Goal: Task Accomplishment & Management: Complete application form

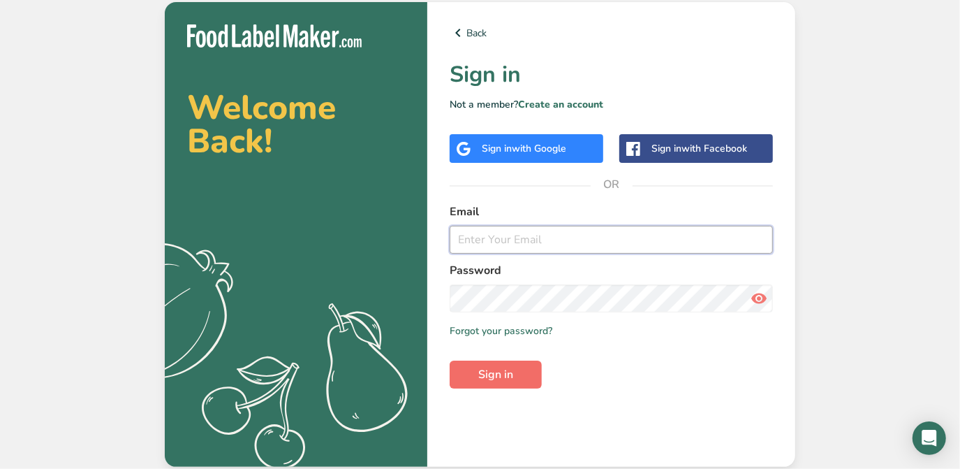
type input "[PERSON_NAME][EMAIL_ADDRESS][DOMAIN_NAME]"
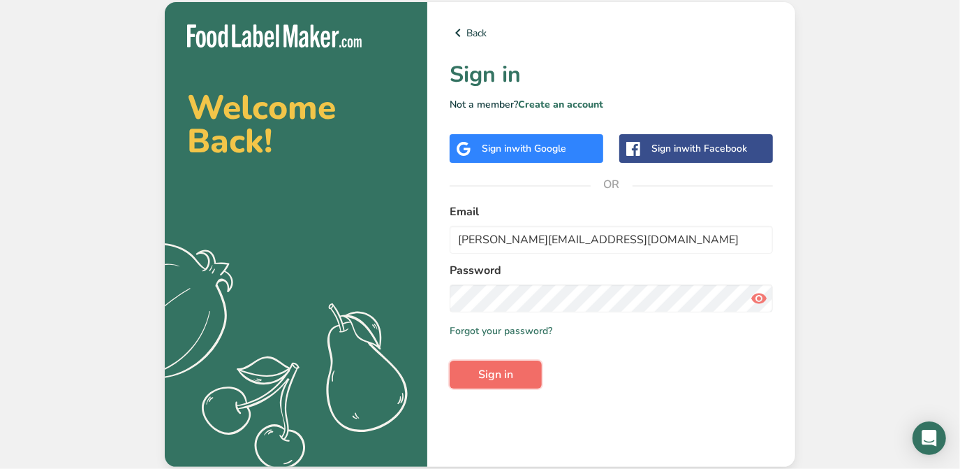
click at [529, 372] on button "Sign in" at bounding box center [496, 374] width 92 height 28
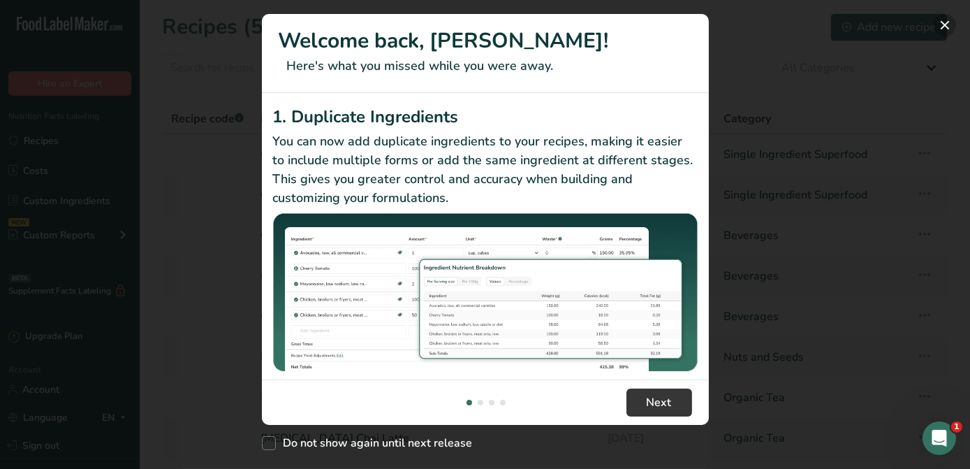
click at [942, 31] on button "New Features" at bounding box center [945, 25] width 22 height 22
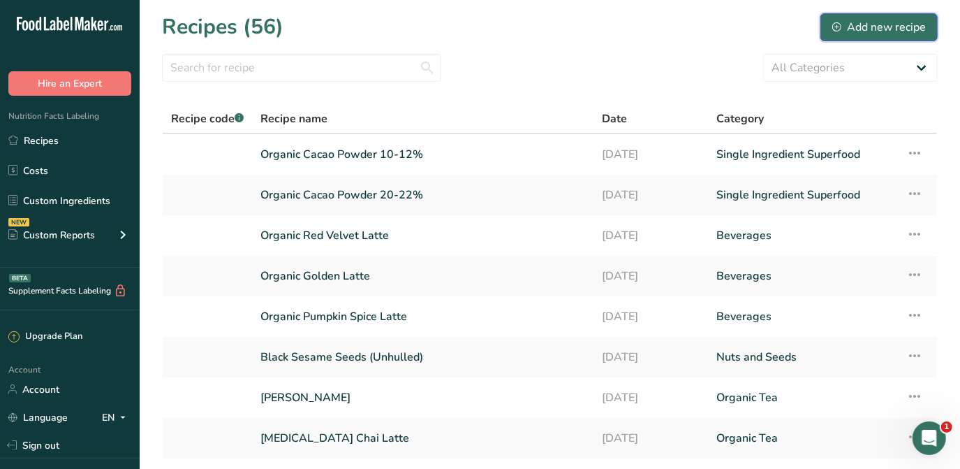
click at [853, 32] on div "Add new recipe" at bounding box center [880, 27] width 94 height 17
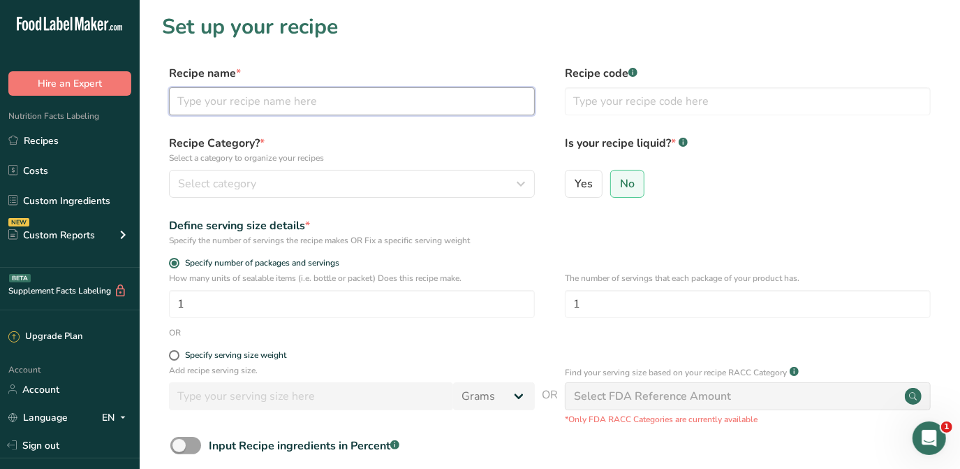
click at [285, 104] on input "text" at bounding box center [352, 101] width 366 height 28
type input "Organic Whey Protein"
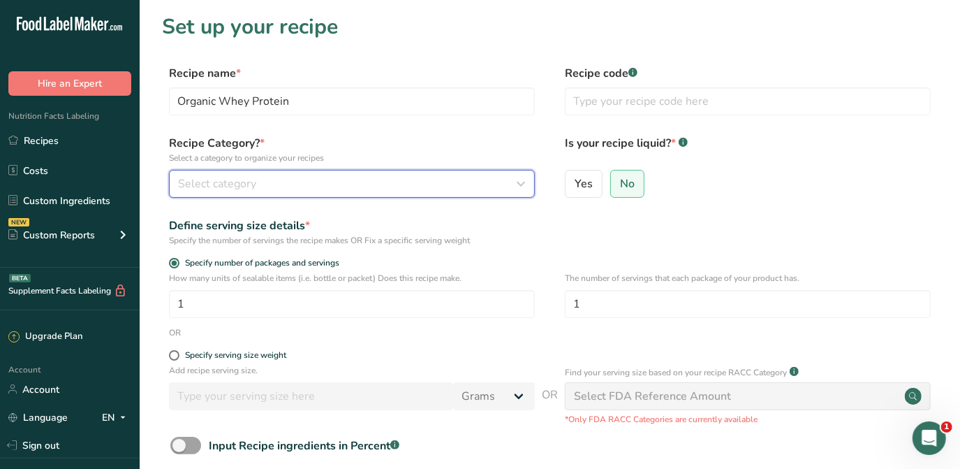
click at [359, 180] on div "Select category" at bounding box center [347, 183] width 339 height 17
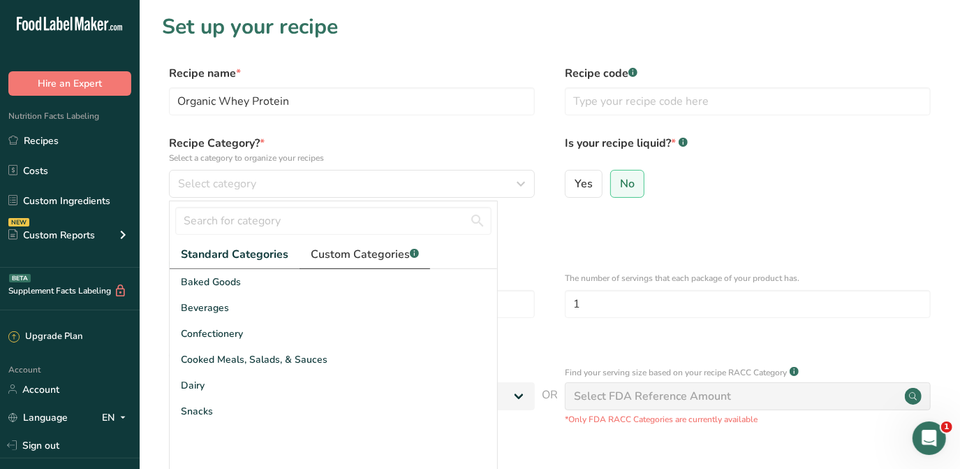
click at [372, 261] on span "Custom Categories .a-a{fill:#347362;}.b-a{fill:#fff;}" at bounding box center [365, 254] width 108 height 17
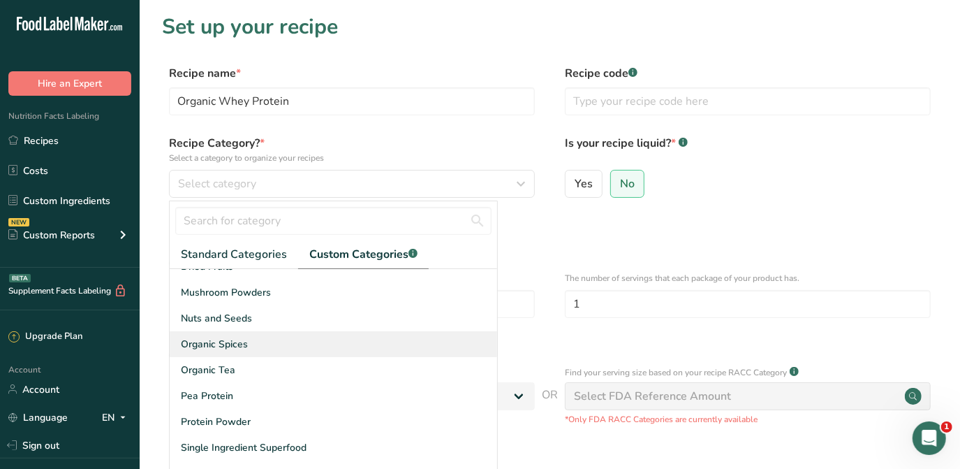
scroll to position [63, 0]
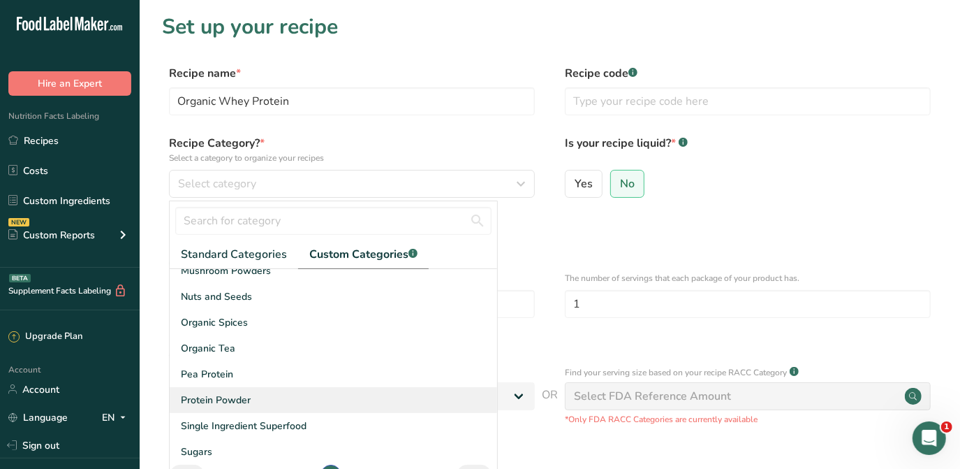
click at [261, 390] on div "Protein Powder" at bounding box center [334, 400] width 328 height 26
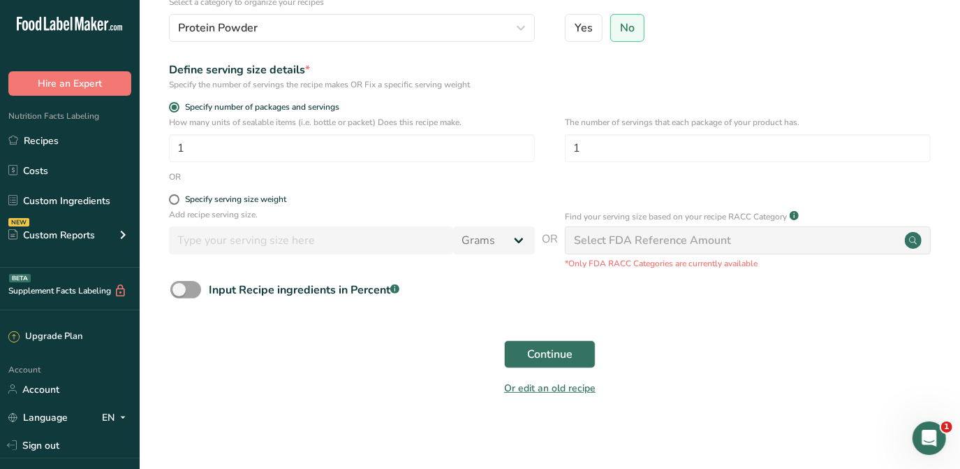
scroll to position [159, 0]
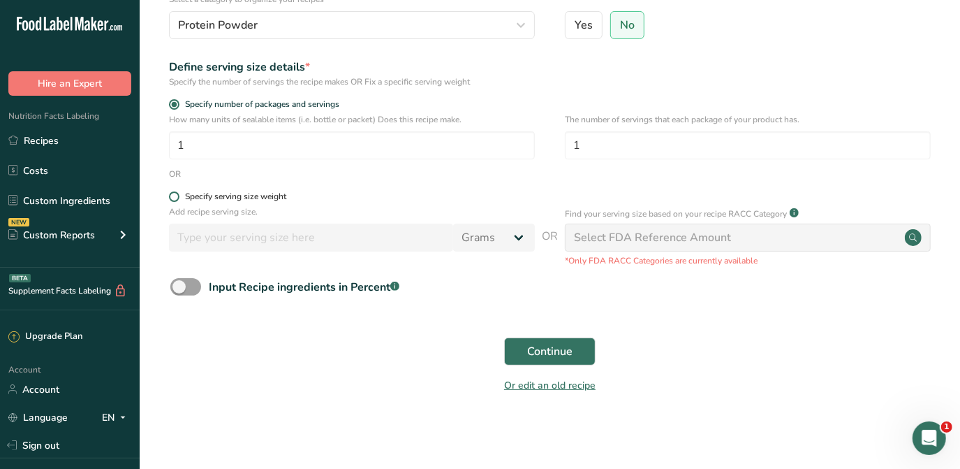
click at [217, 194] on div "Specify serving size weight" at bounding box center [235, 196] width 101 height 10
click at [178, 194] on input "Specify serving size weight" at bounding box center [173, 196] width 9 height 9
radio input "true"
radio input "false"
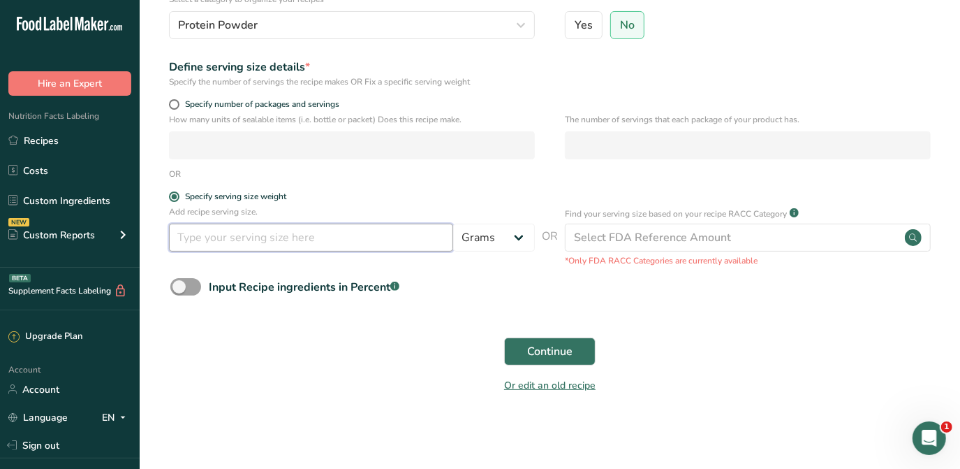
click at [372, 235] on input "number" at bounding box center [311, 238] width 284 height 28
type input "1"
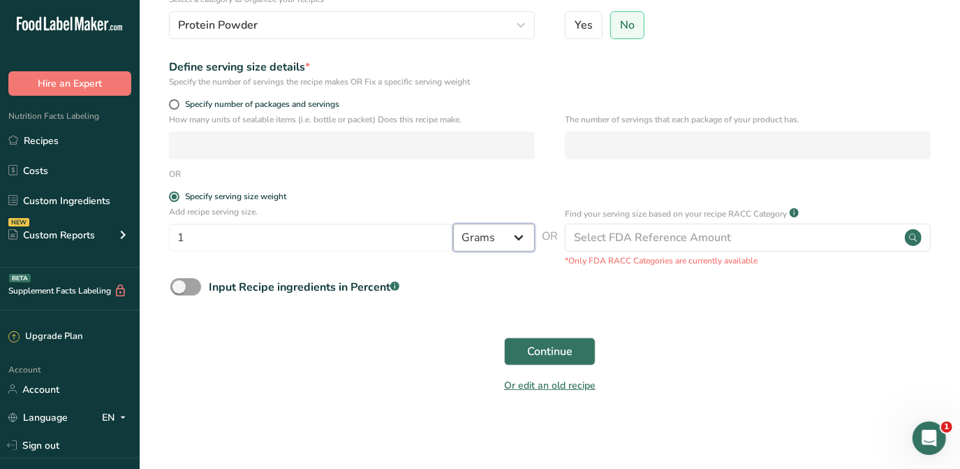
click at [518, 241] on select "Grams kg mg mcg lb oz l mL fl oz tbsp tsp cup qt gallon" at bounding box center [494, 238] width 82 height 28
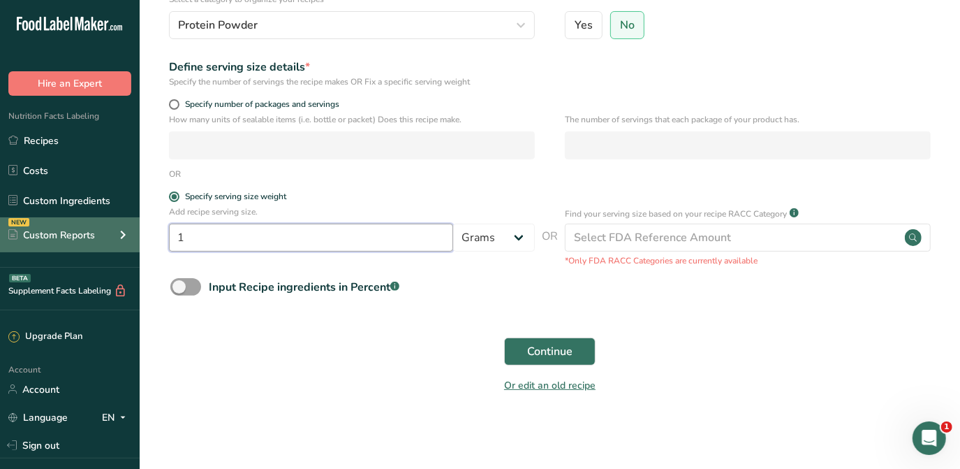
drag, startPoint x: 346, startPoint y: 244, endPoint x: 122, endPoint y: 251, distance: 225.0
click at [122, 251] on div ".a-20{fill:#fff;} Hire an Expert Nutrition Facts Labeling Recipes Costs Custom …" at bounding box center [480, 154] width 960 height 627
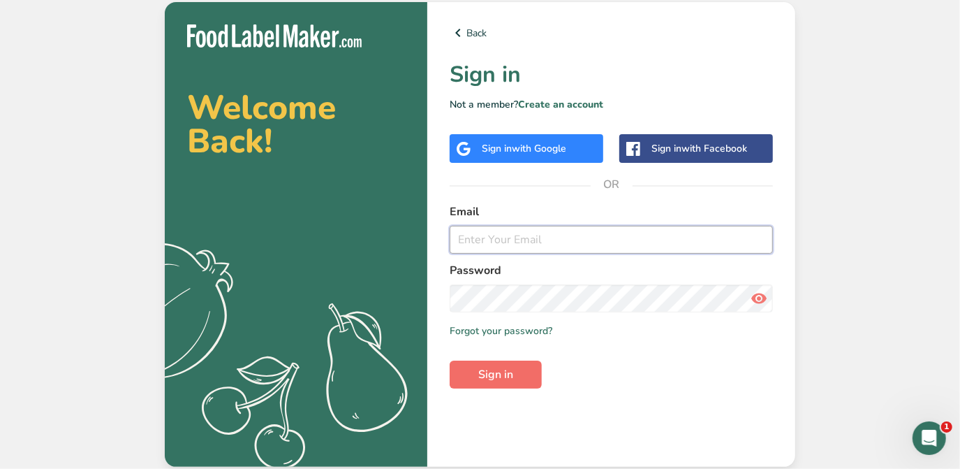
type input "[PERSON_NAME][EMAIL_ADDRESS][DOMAIN_NAME]"
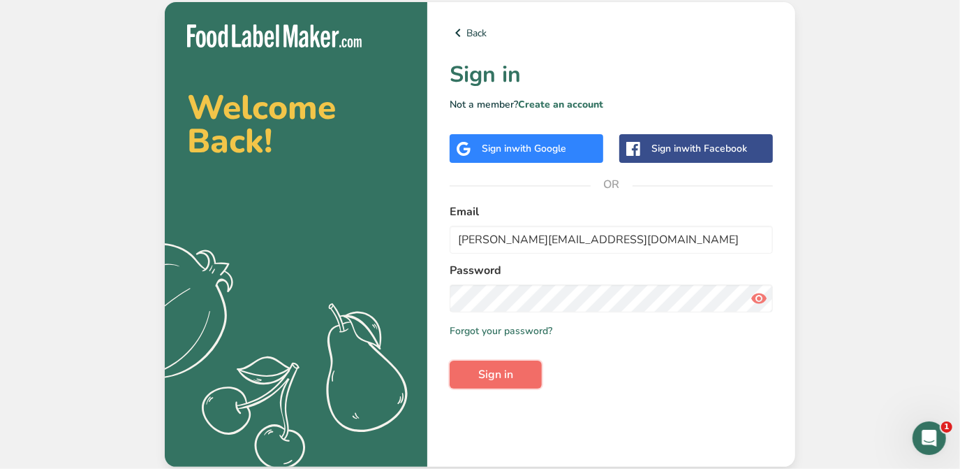
click at [525, 377] on button "Sign in" at bounding box center [496, 374] width 92 height 28
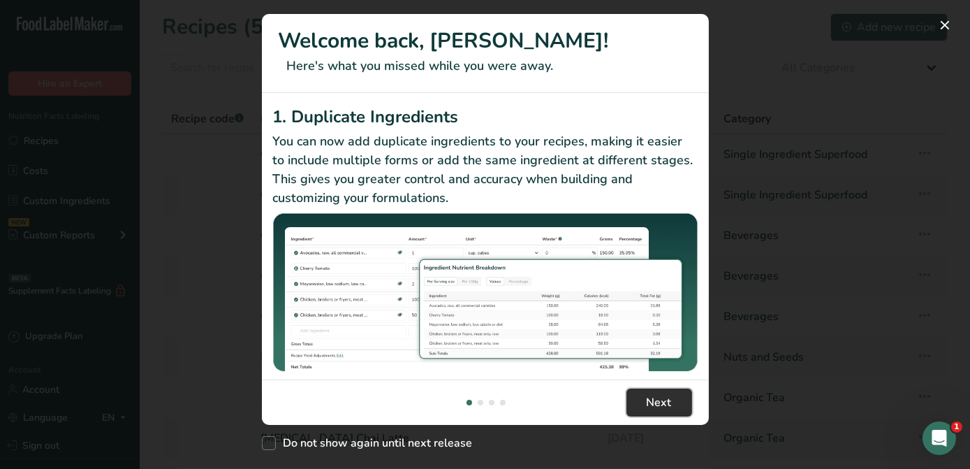
click at [677, 397] on button "Next" at bounding box center [660, 402] width 66 height 28
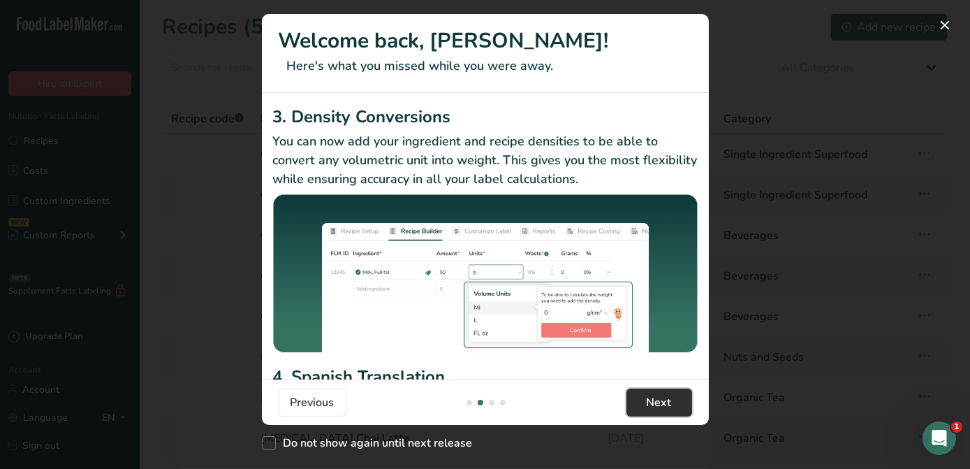
click at [677, 395] on button "Next" at bounding box center [660, 402] width 66 height 28
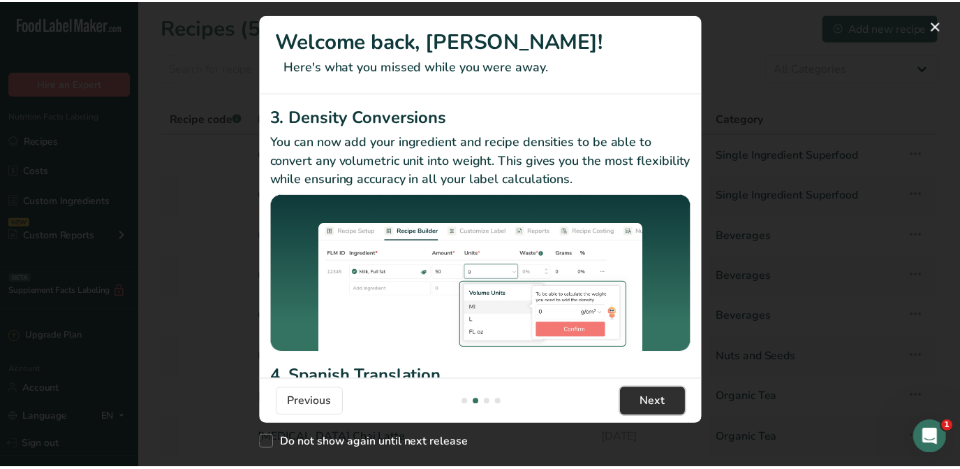
scroll to position [0, 894]
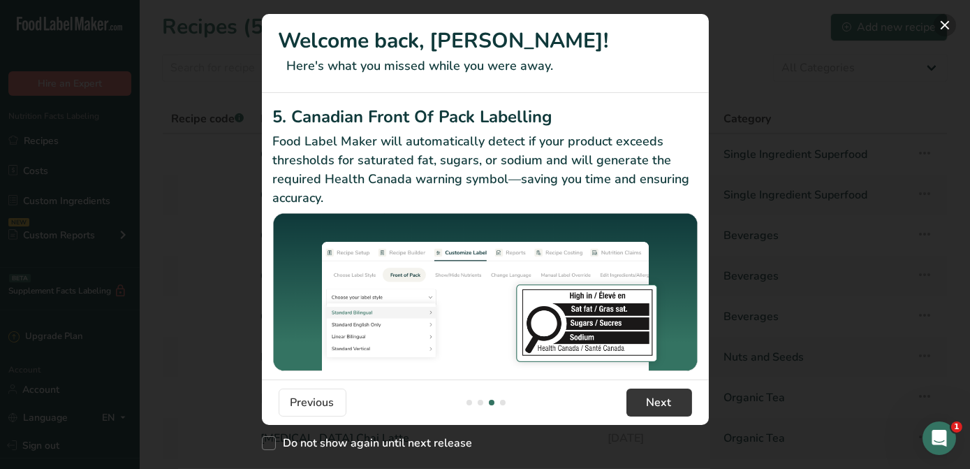
click at [944, 25] on button "New Features" at bounding box center [945, 25] width 22 height 22
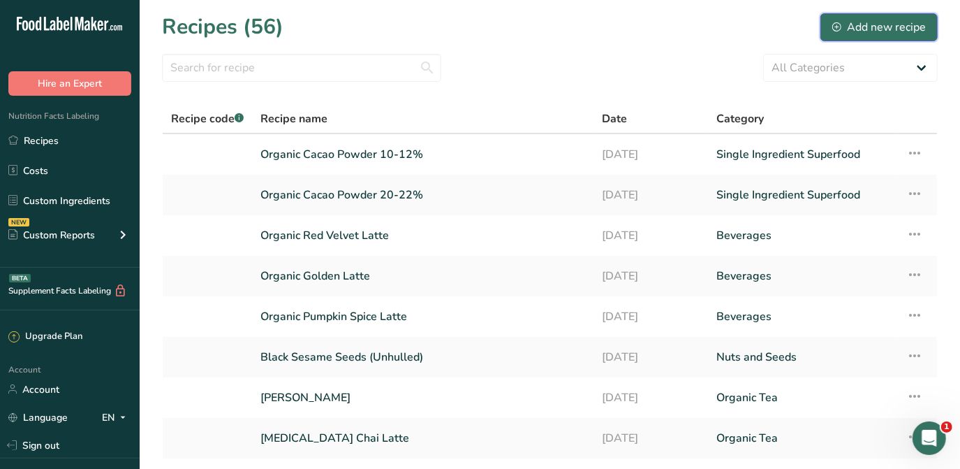
click at [888, 32] on div "Add new recipe" at bounding box center [880, 27] width 94 height 17
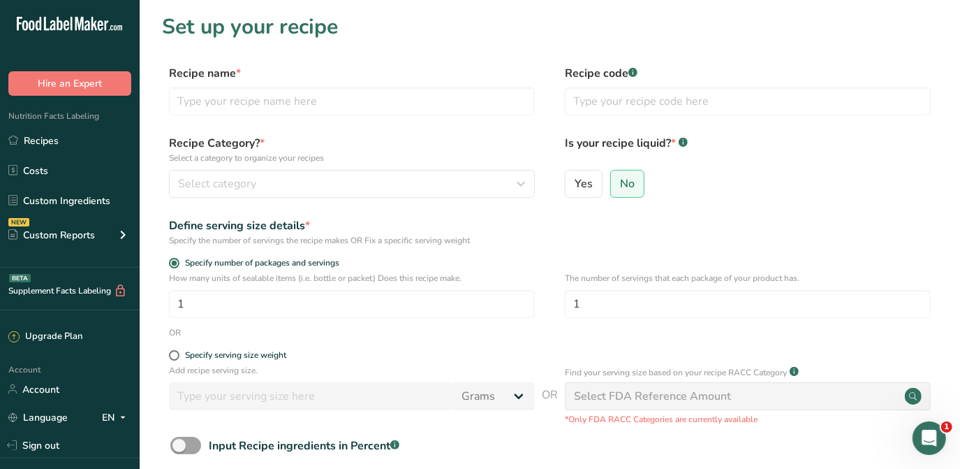
click at [360, 119] on div "Recipe name * Recipe code .a-a{fill:#347362;}.b-a{fill:#fff;}" at bounding box center [550, 94] width 776 height 59
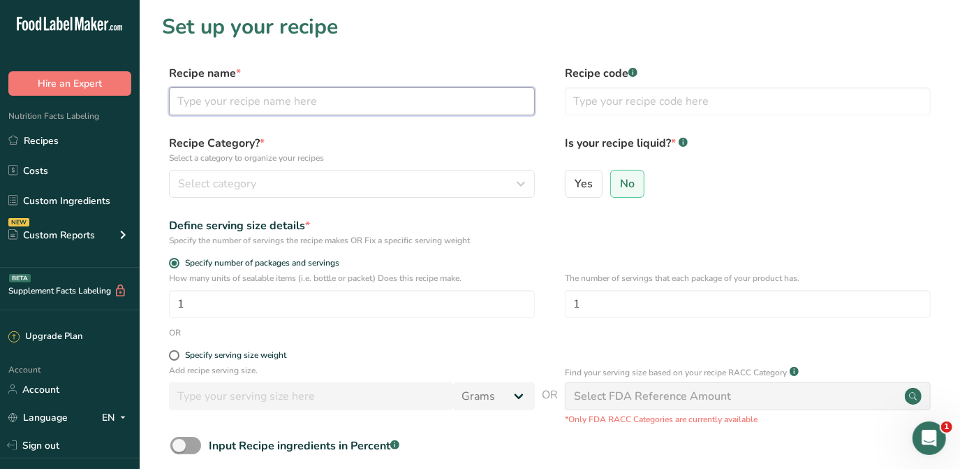
click at [352, 109] on input "text" at bounding box center [352, 101] width 366 height 28
type input "Organic Whey Protein"
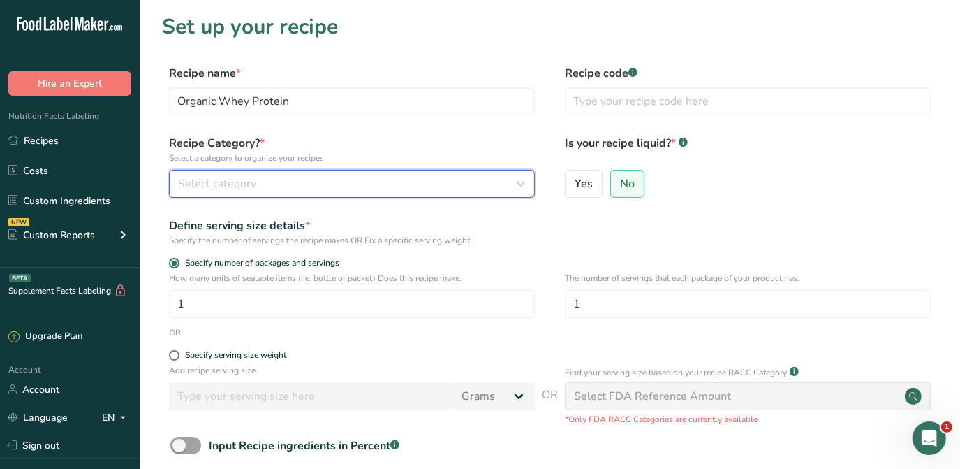
click at [372, 186] on div "Select category" at bounding box center [347, 183] width 339 height 17
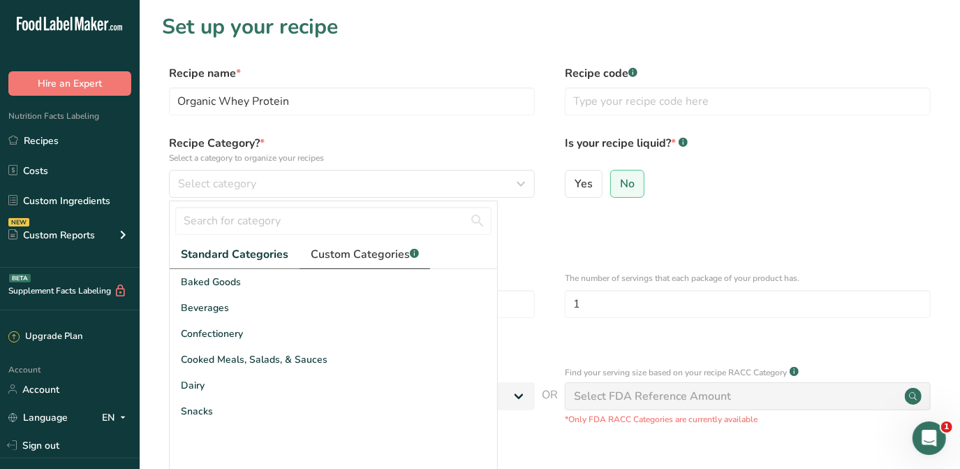
click at [350, 250] on span "Custom Categories .a-a{fill:#347362;}.b-a{fill:#fff;}" at bounding box center [365, 254] width 108 height 17
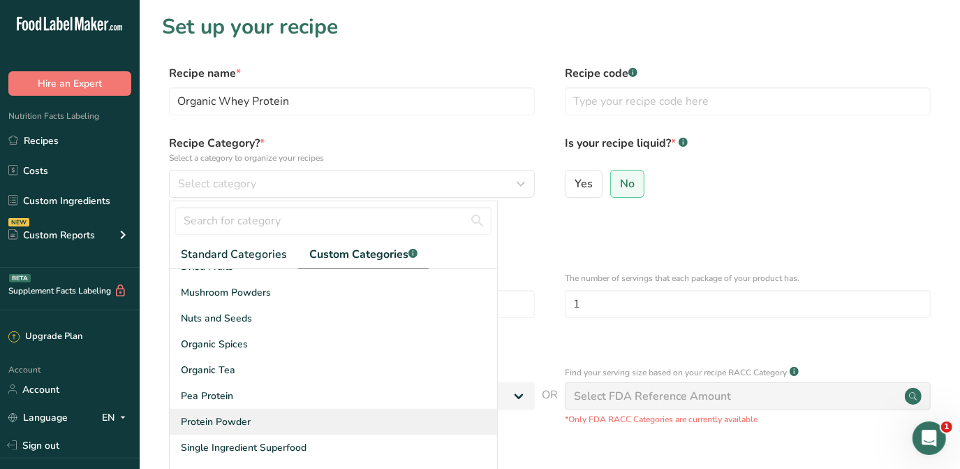
scroll to position [63, 0]
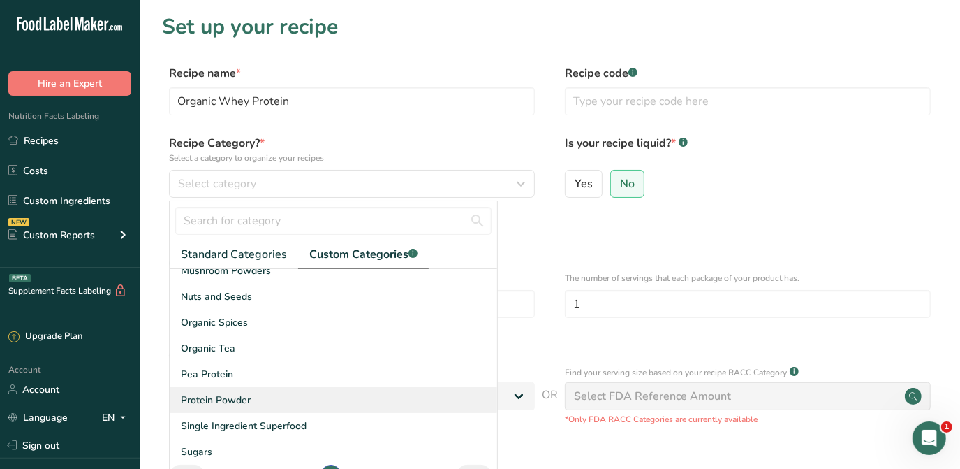
click at [248, 396] on span "Protein Powder" at bounding box center [216, 400] width 70 height 15
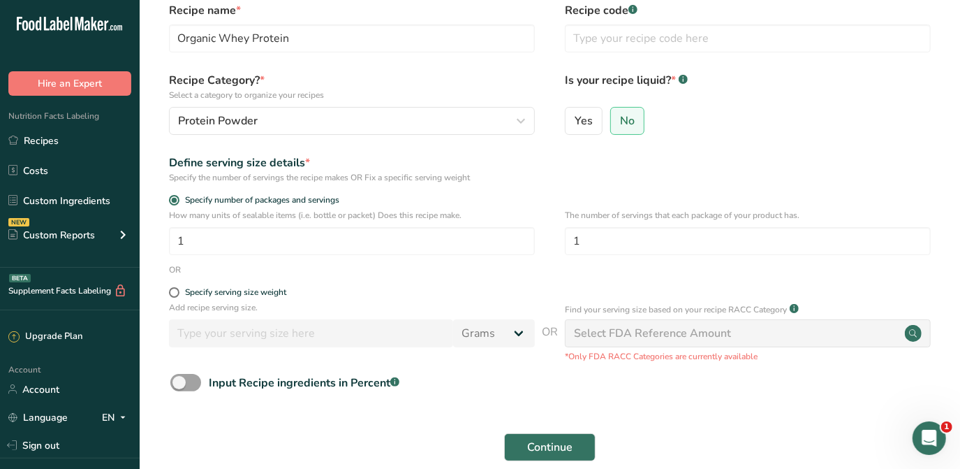
click at [217, 294] on div "Specify serving size weight" at bounding box center [235, 292] width 101 height 10
click at [178, 294] on input "Specify serving size weight" at bounding box center [173, 292] width 9 height 9
radio input "true"
radio input "false"
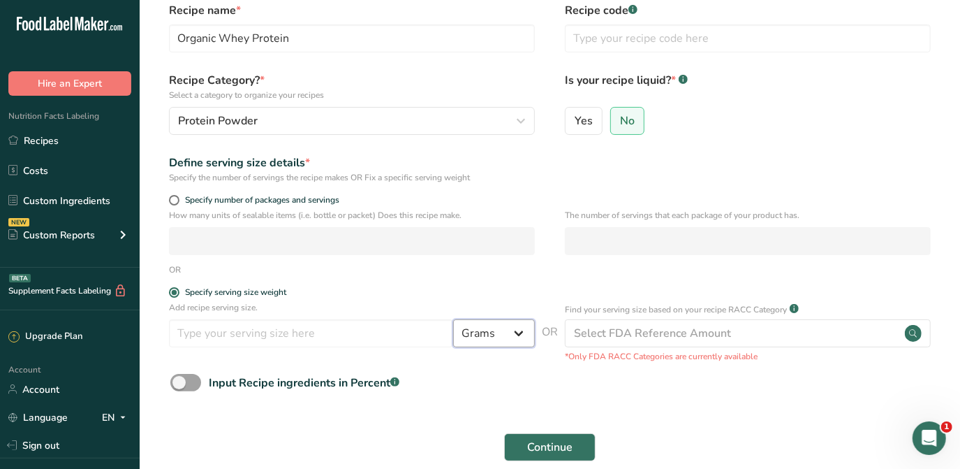
click at [486, 330] on select "Grams kg mg mcg lb oz l mL fl oz tbsp tsp cup qt gallon" at bounding box center [494, 333] width 82 height 28
select select "19"
click at [453, 319] on select "Grams kg mg mcg lb oz l mL fl oz tbsp tsp cup qt gallon" at bounding box center [494, 333] width 82 height 28
select select "22"
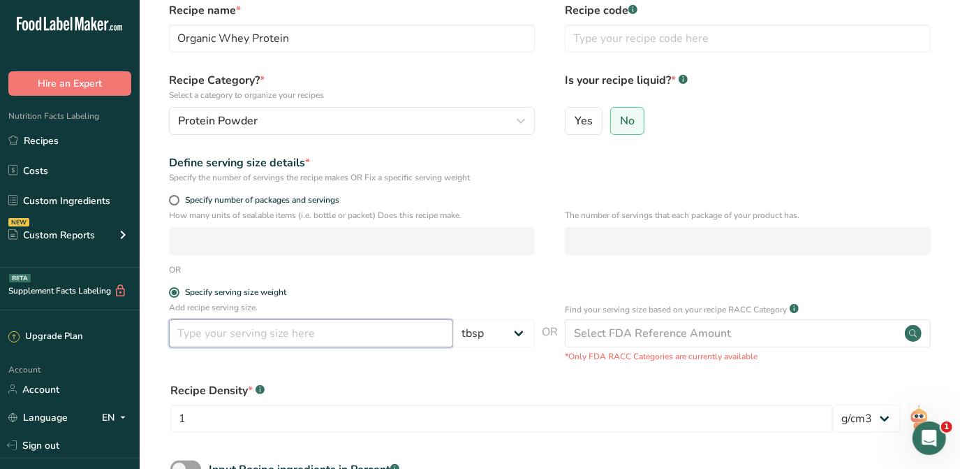
click at [412, 323] on input "number" at bounding box center [311, 333] width 284 height 28
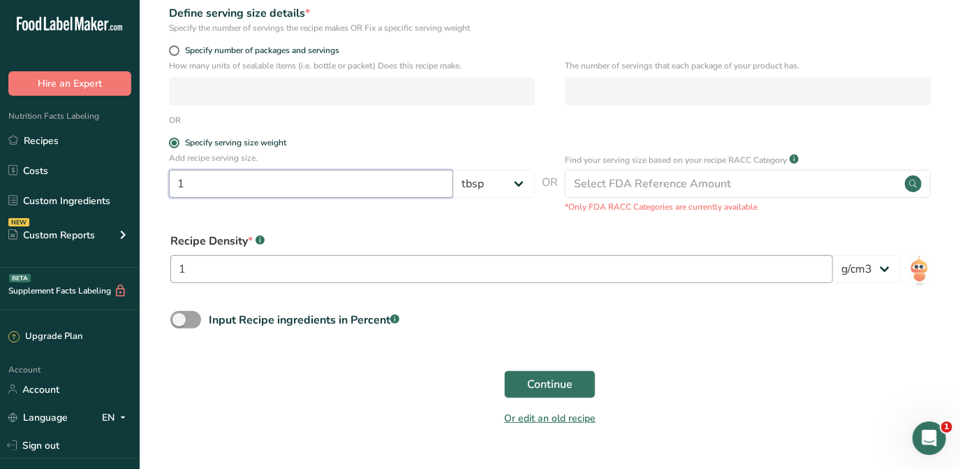
scroll to position [246, 0]
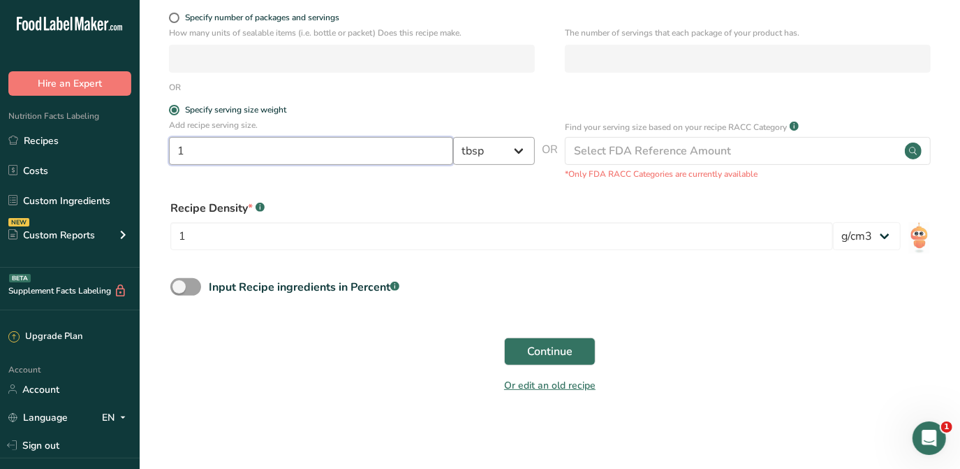
type input "1"
click at [508, 159] on select "Grams kg mg mcg lb oz l mL fl oz tbsp tsp cup qt gallon" at bounding box center [494, 151] width 82 height 28
select select "0"
click at [453, 165] on select "Grams kg mg mcg lb oz l mL fl oz tbsp tsp cup qt gallon" at bounding box center [494, 151] width 82 height 28
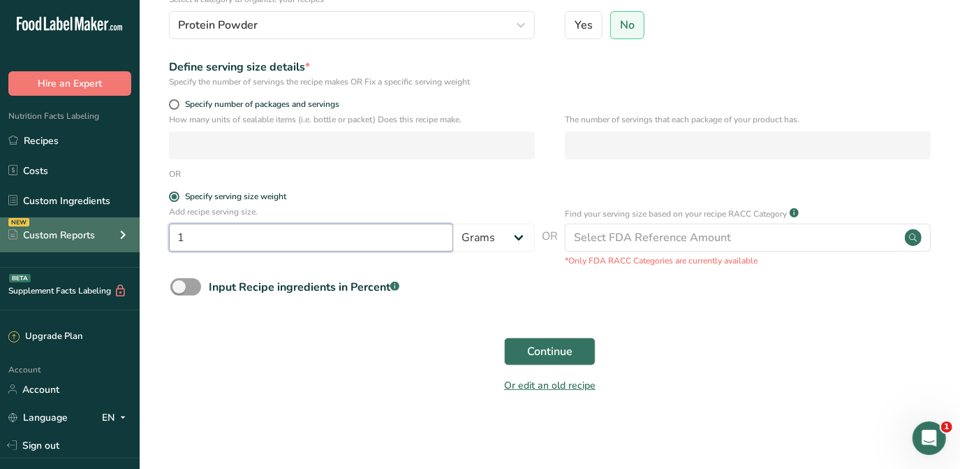
drag, startPoint x: 255, startPoint y: 237, endPoint x: 121, endPoint y: 241, distance: 134.1
click at [121, 241] on div ".a-20{fill:#fff;} Hire an Expert Nutrition Facts Labeling Recipes Costs Custom …" at bounding box center [480, 154] width 960 height 627
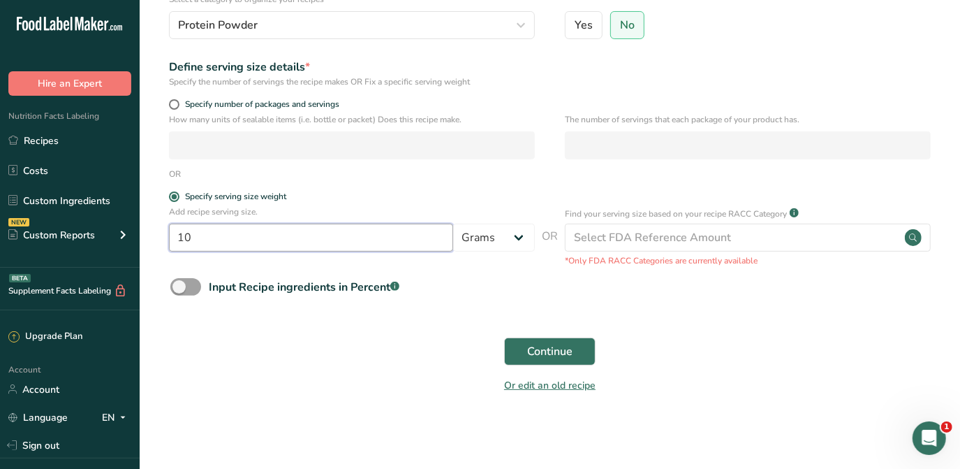
type input "10"
click at [488, 173] on div "OR" at bounding box center [550, 174] width 776 height 13
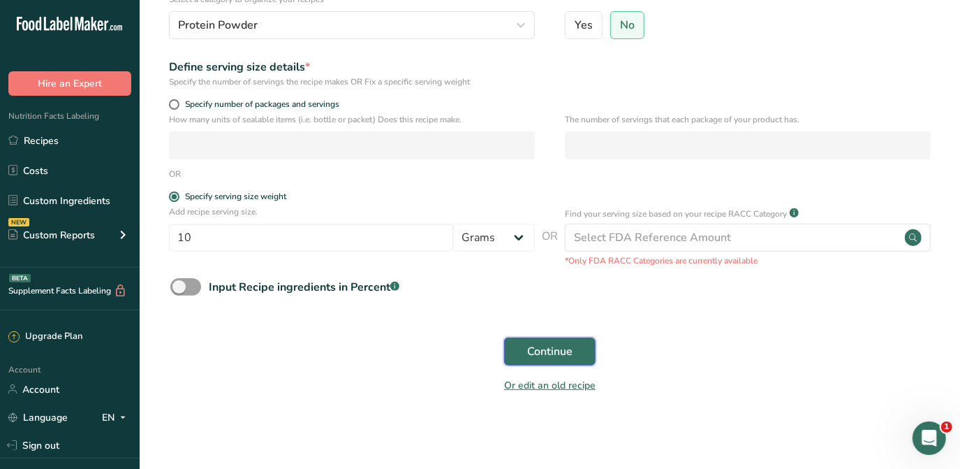
click at [567, 355] on span "Continue" at bounding box center [549, 351] width 45 height 17
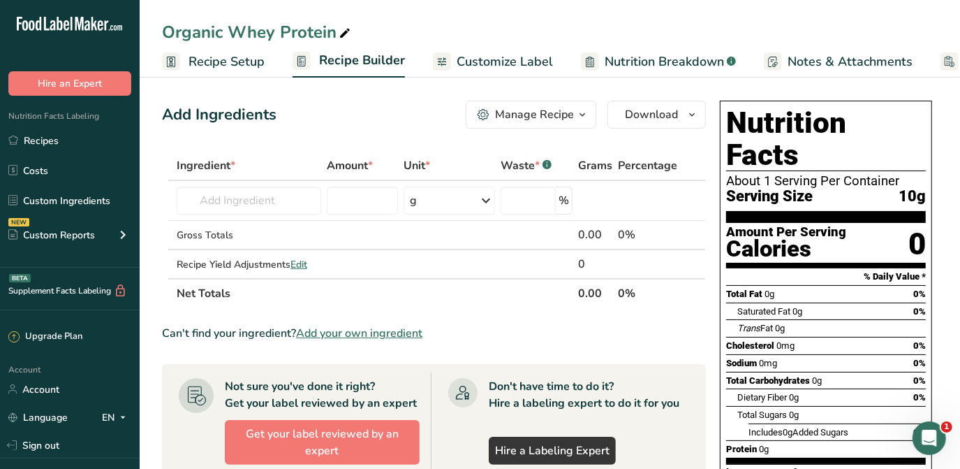
click at [338, 328] on span "Add your own ingredient" at bounding box center [359, 333] width 126 height 17
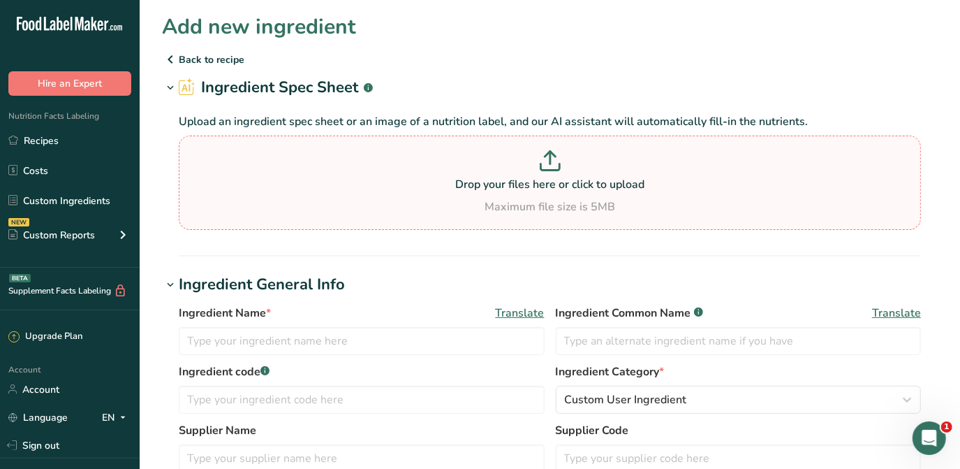
click at [552, 211] on div "Maximum file size is 5MB" at bounding box center [549, 206] width 735 height 17
click at [552, 211] on input "Drop your files here or click to upload Maximum file size is 5MB" at bounding box center [550, 183] width 742 height 94
type input "C:\fakepath\TSQ-NP-199 - Organic Whey Protein Powder - Nutritional Panel (1) (1…"
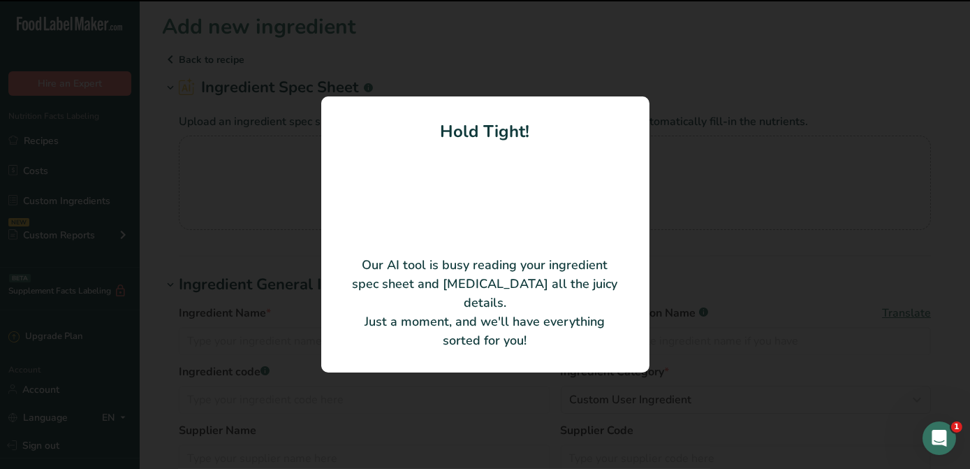
type input "Organic Whey Protein Powder"
type input "TSQ-NP-199"
type input "Terrasoul Superfoods"
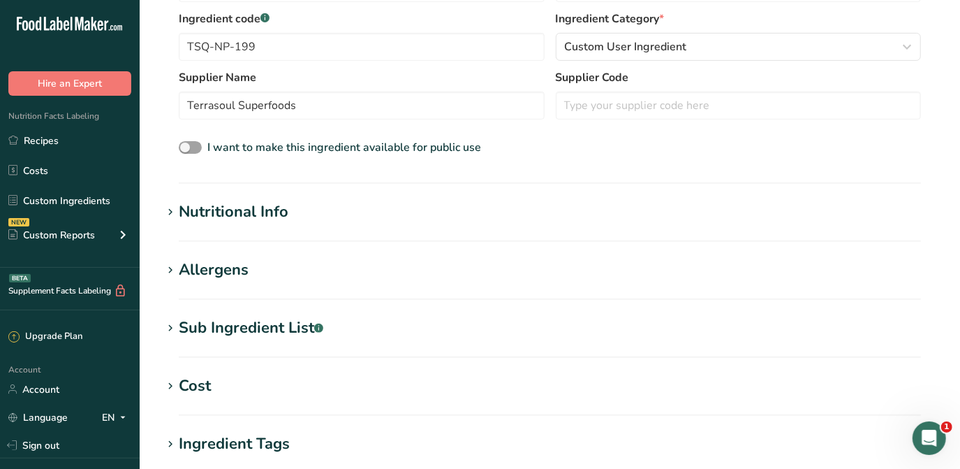
scroll to position [381, 0]
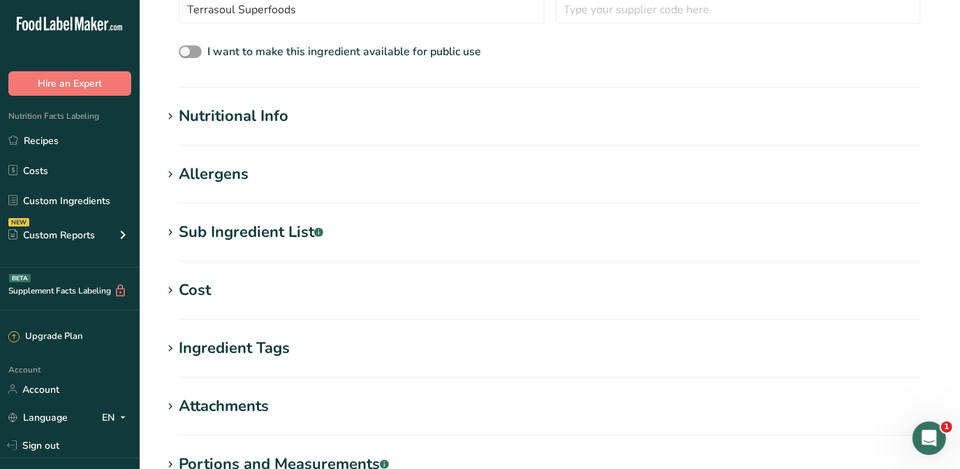
click at [274, 115] on div "Nutritional Info" at bounding box center [234, 116] width 110 height 23
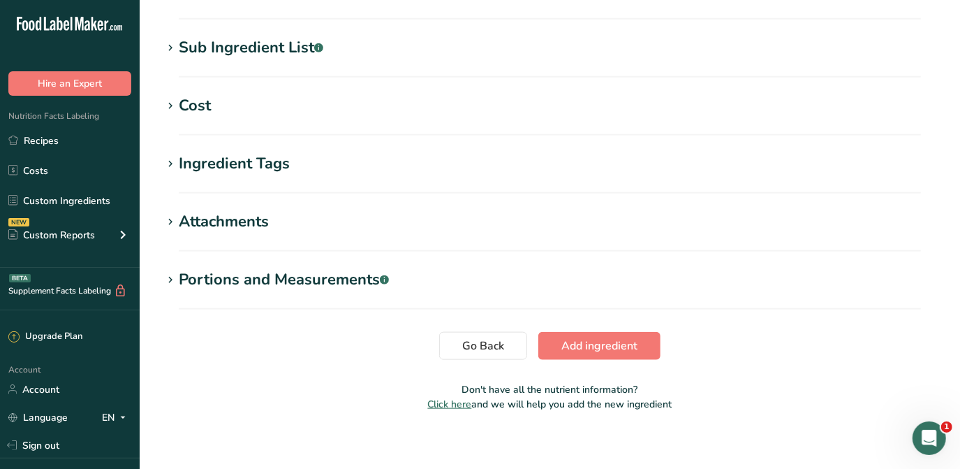
scroll to position [898, 0]
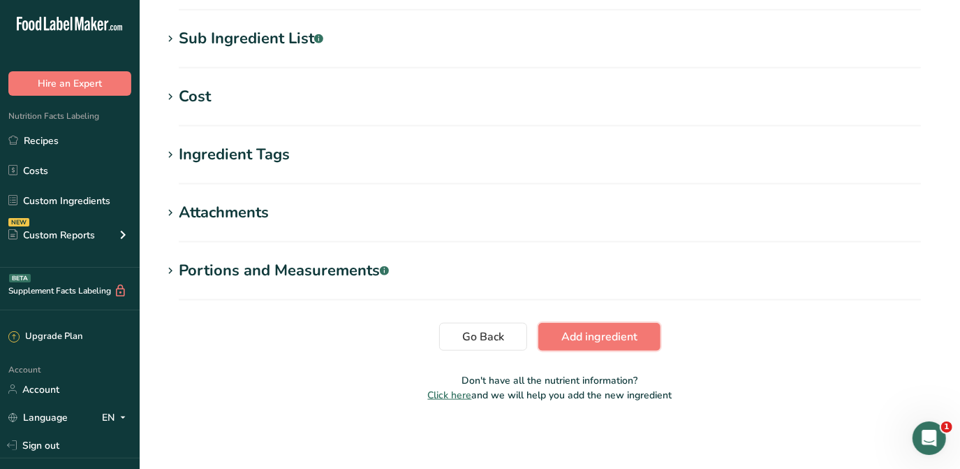
click at [594, 342] on span "Add ingredient" at bounding box center [600, 336] width 76 height 17
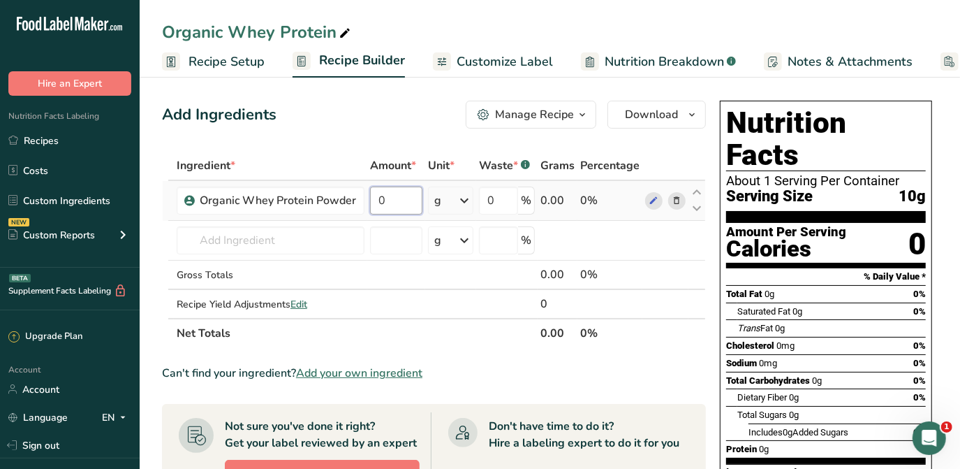
drag, startPoint x: 404, startPoint y: 194, endPoint x: 367, endPoint y: 192, distance: 37.1
click at [367, 192] on td "0" at bounding box center [396, 201] width 58 height 40
type input "10"
drag, startPoint x: 360, startPoint y: 112, endPoint x: 367, endPoint y: 120, distance: 9.9
click at [360, 114] on div "Add Ingredients Manage Recipe Delete Recipe Duplicate Recipe Scale Recipe Save …" at bounding box center [434, 115] width 544 height 28
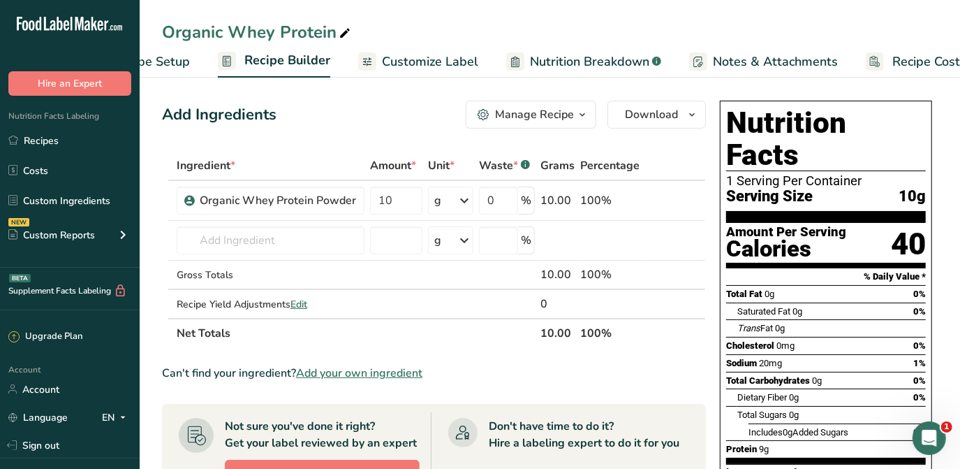
scroll to position [0, 63]
click at [166, 59] on span "Recipe Setup" at bounding box center [164, 61] width 76 height 19
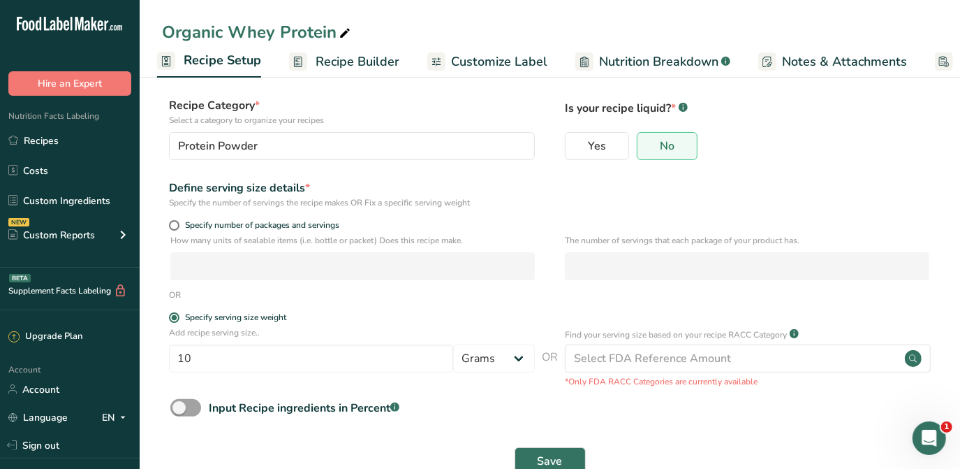
scroll to position [111, 0]
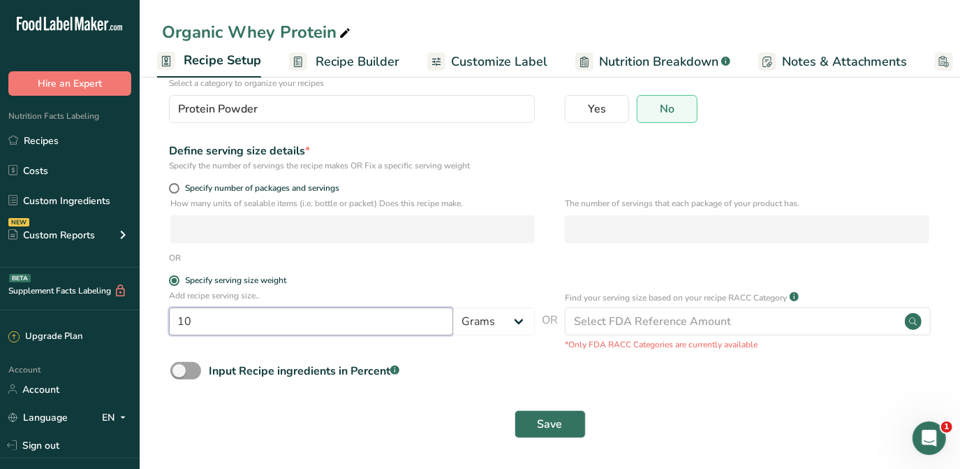
drag, startPoint x: 304, startPoint y: 318, endPoint x: 190, endPoint y: 322, distance: 113.9
click at [191, 322] on input "10" at bounding box center [311, 321] width 284 height 28
drag, startPoint x: 207, startPoint y: 321, endPoint x: 162, endPoint y: 316, distance: 45.7
click at [162, 316] on div "Add recipe serving size.. 10 Grams kg mg mcg lb oz l mL fl oz tbsp tsp cup qt g…" at bounding box center [550, 319] width 776 height 61
type input "26"
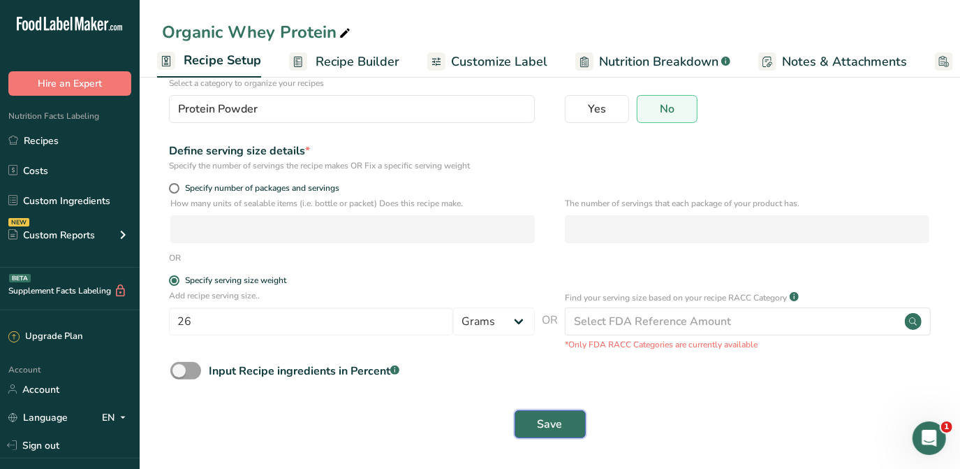
click at [562, 426] on span "Save" at bounding box center [550, 424] width 25 height 17
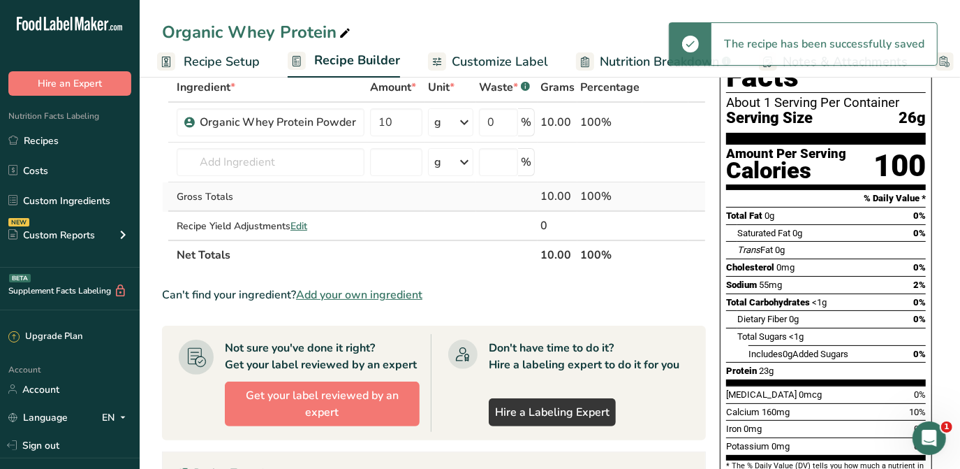
scroll to position [47, 0]
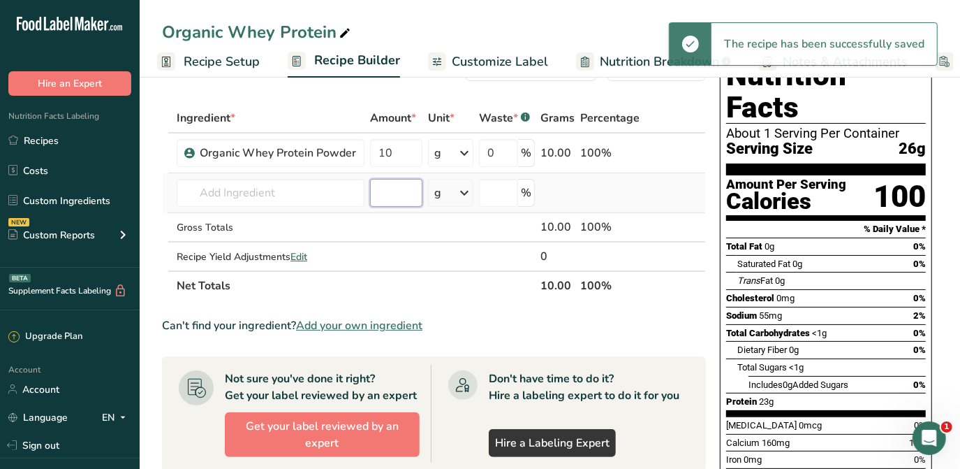
click at [399, 186] on input "number" at bounding box center [396, 193] width 52 height 28
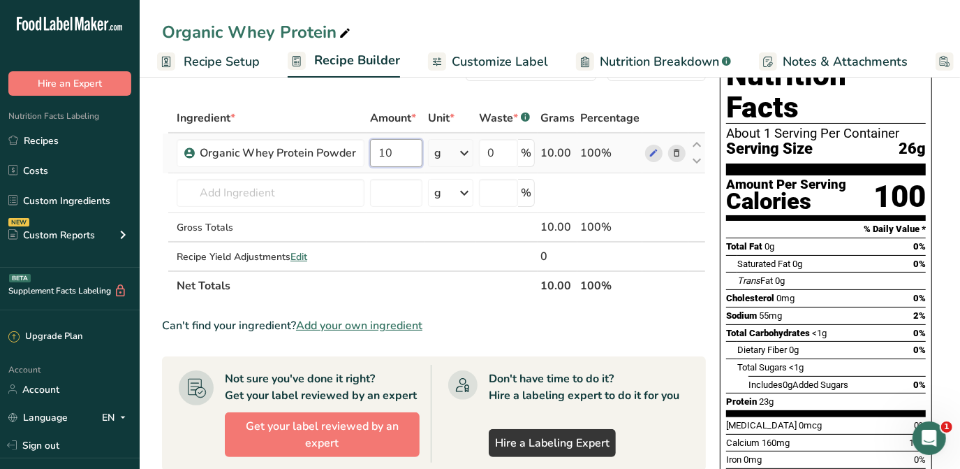
click at [402, 144] on input "10" at bounding box center [396, 153] width 52 height 28
drag, startPoint x: 402, startPoint y: 144, endPoint x: 358, endPoint y: 155, distance: 45.4
click at [358, 155] on tr "Organic Whey Protein Powder 10 g Weight Units g kg mg See more Volume Units l V…" at bounding box center [434, 153] width 543 height 40
type input "26"
click at [455, 284] on div "Ingredient * Amount * Unit * Waste * .a-a{fill:#347362;}.b-a{fill:#fff;} Grams …" at bounding box center [434, 201] width 544 height 197
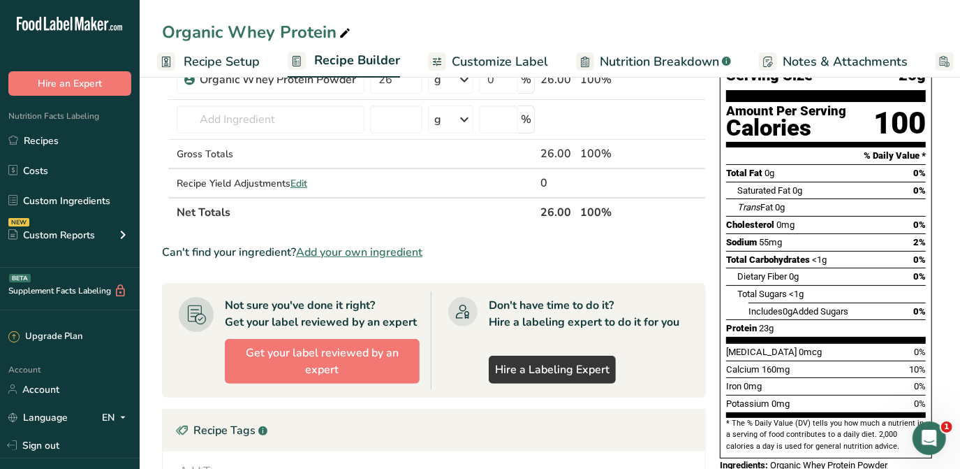
scroll to position [0, 0]
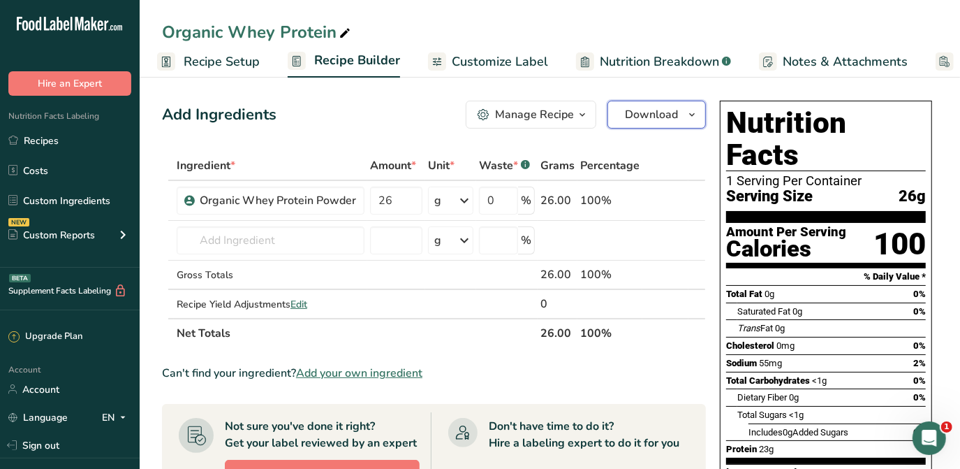
click at [689, 122] on button "Download" at bounding box center [657, 115] width 98 height 28
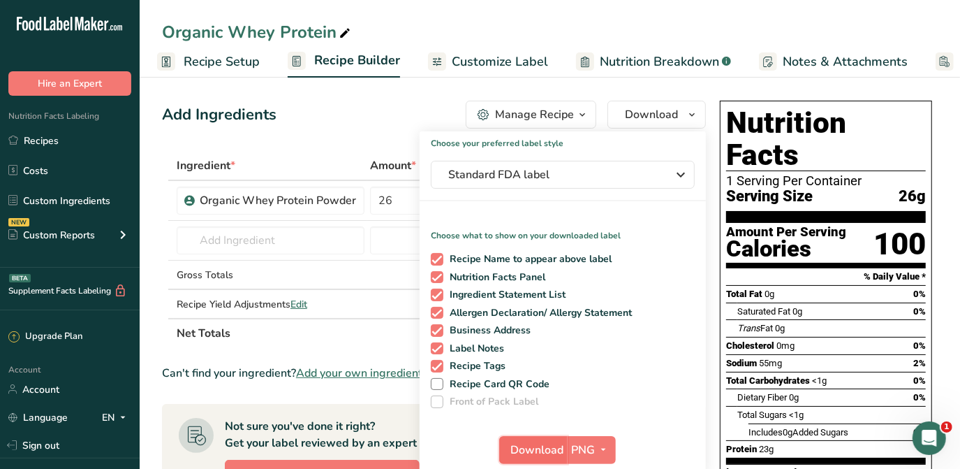
click at [555, 448] on span "Download" at bounding box center [537, 449] width 53 height 17
click at [624, 22] on div "Organic Whey Protein" at bounding box center [550, 32] width 821 height 25
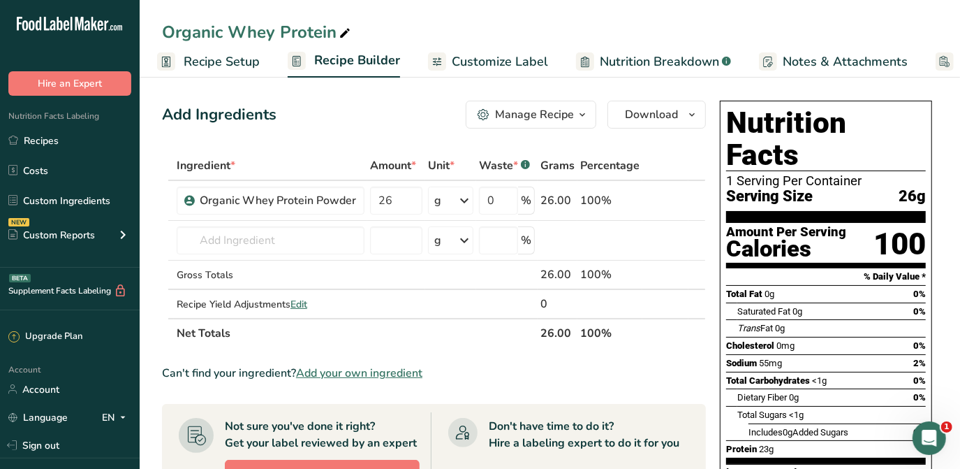
click at [515, 66] on span "Customize Label" at bounding box center [500, 61] width 96 height 19
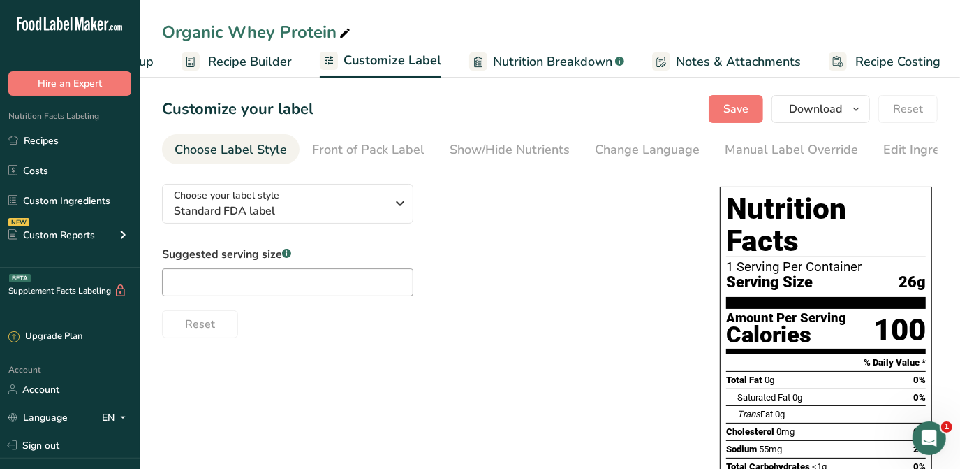
scroll to position [0, 113]
click at [716, 149] on li "Manual Label Override" at bounding box center [791, 149] width 159 height 30
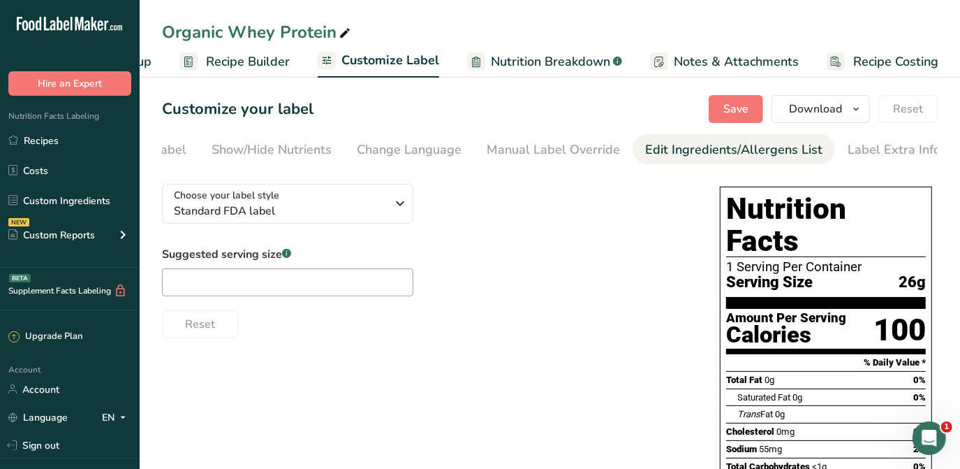
scroll to position [0, 238]
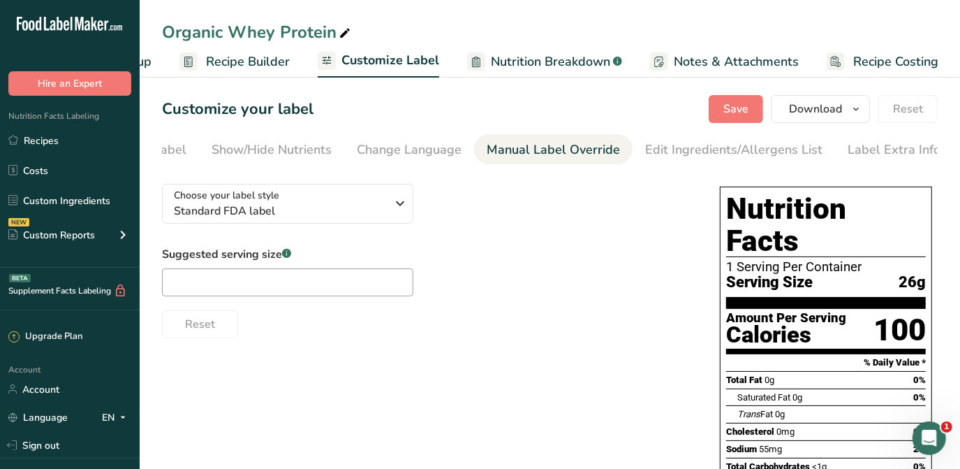
click at [531, 157] on div "Manual Label Override" at bounding box center [553, 149] width 133 height 19
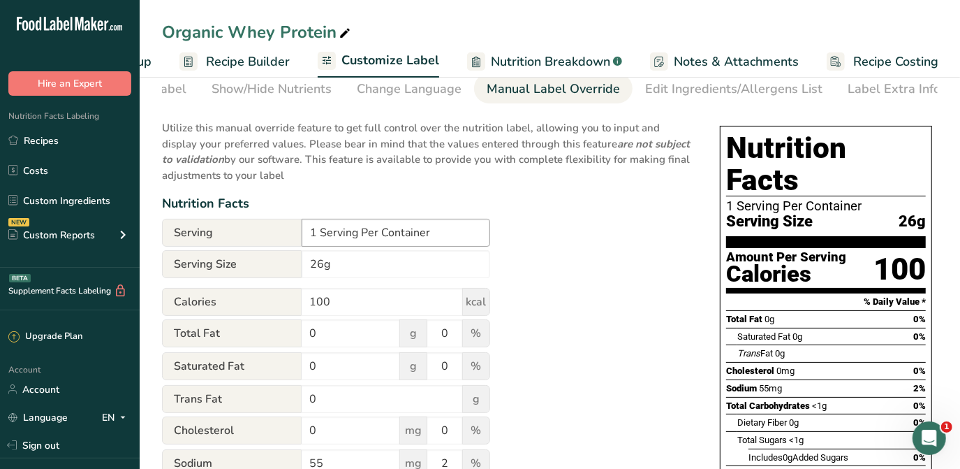
scroll to position [63, 0]
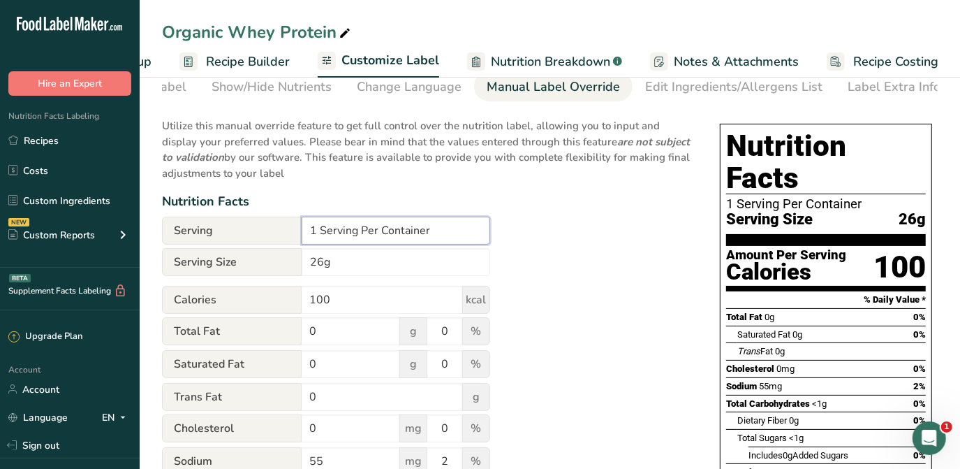
click at [356, 233] on input "1 Serving Per Container" at bounding box center [396, 231] width 189 height 28
drag, startPoint x: 316, startPoint y: 233, endPoint x: 291, endPoint y: 237, distance: 26.3
click at [291, 237] on div "Serving 1 Servings Per Container" at bounding box center [326, 231] width 328 height 28
type input "44 Servings Per Container"
click at [671, 226] on div "Utilize this manual override feature to get full control over the nutrition lab…" at bounding box center [427, 460] width 530 height 700
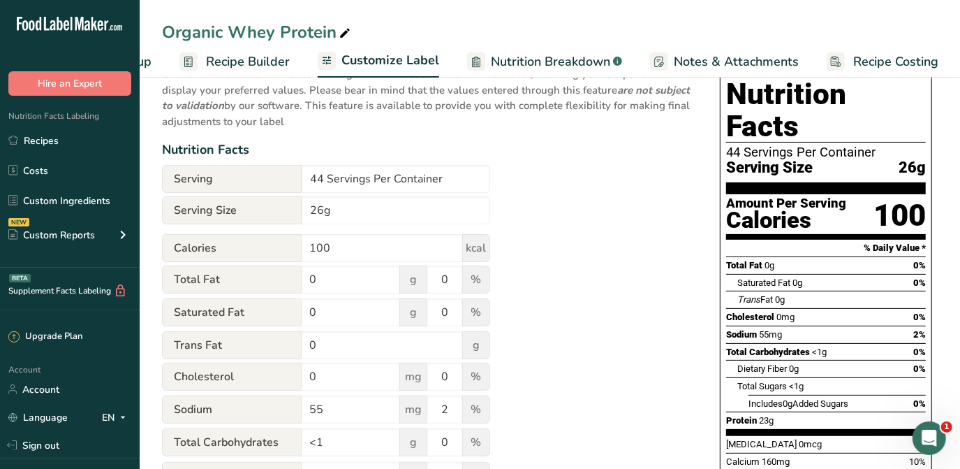
scroll to position [68, 0]
